Goal: Transaction & Acquisition: Purchase product/service

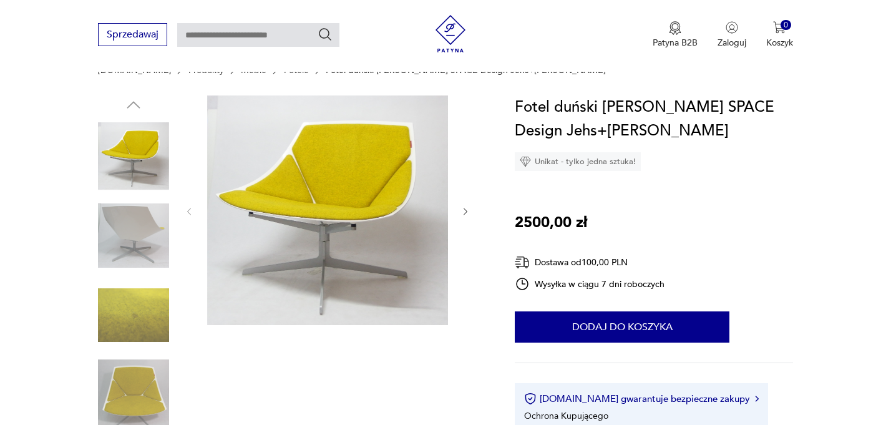
click at [125, 388] on img at bounding box center [133, 395] width 71 height 71
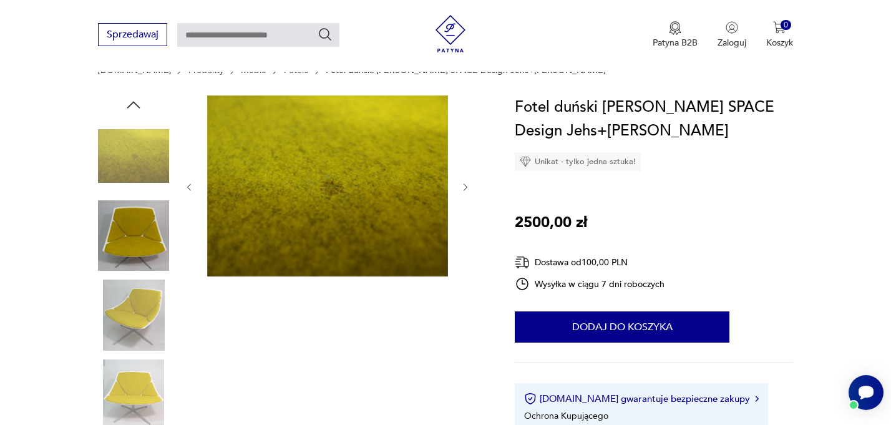
click at [150, 162] on img at bounding box center [133, 155] width 71 height 71
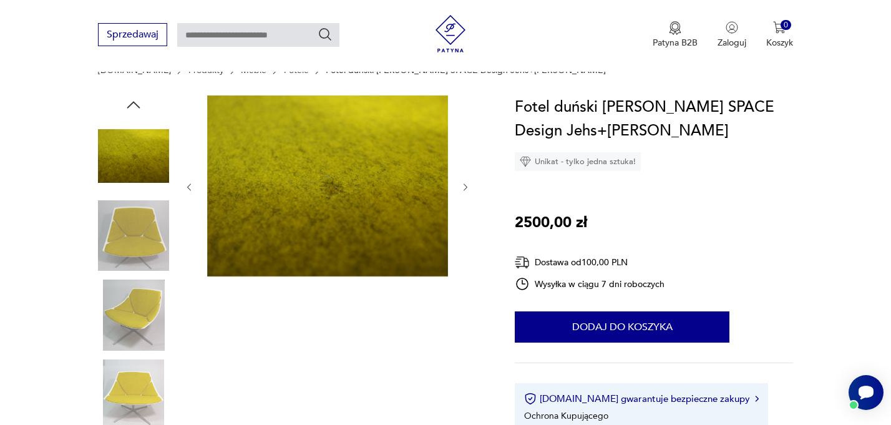
click at [132, 252] on img at bounding box center [133, 235] width 71 height 71
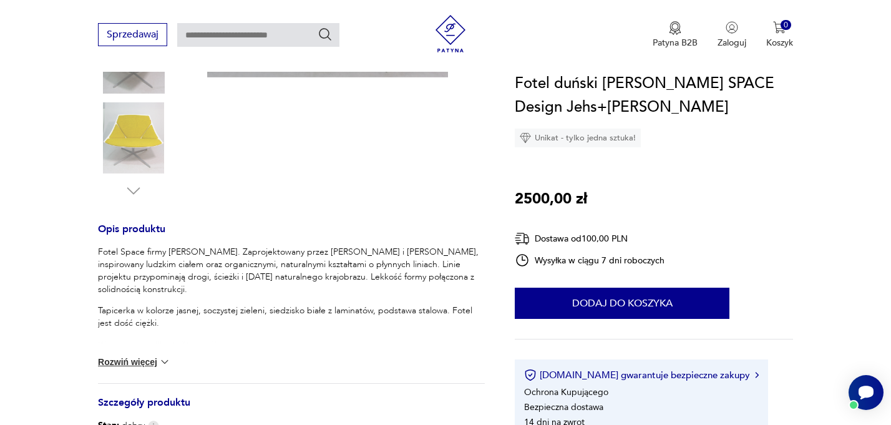
scroll to position [376, 0]
